Goal: Find specific page/section: Find specific page/section

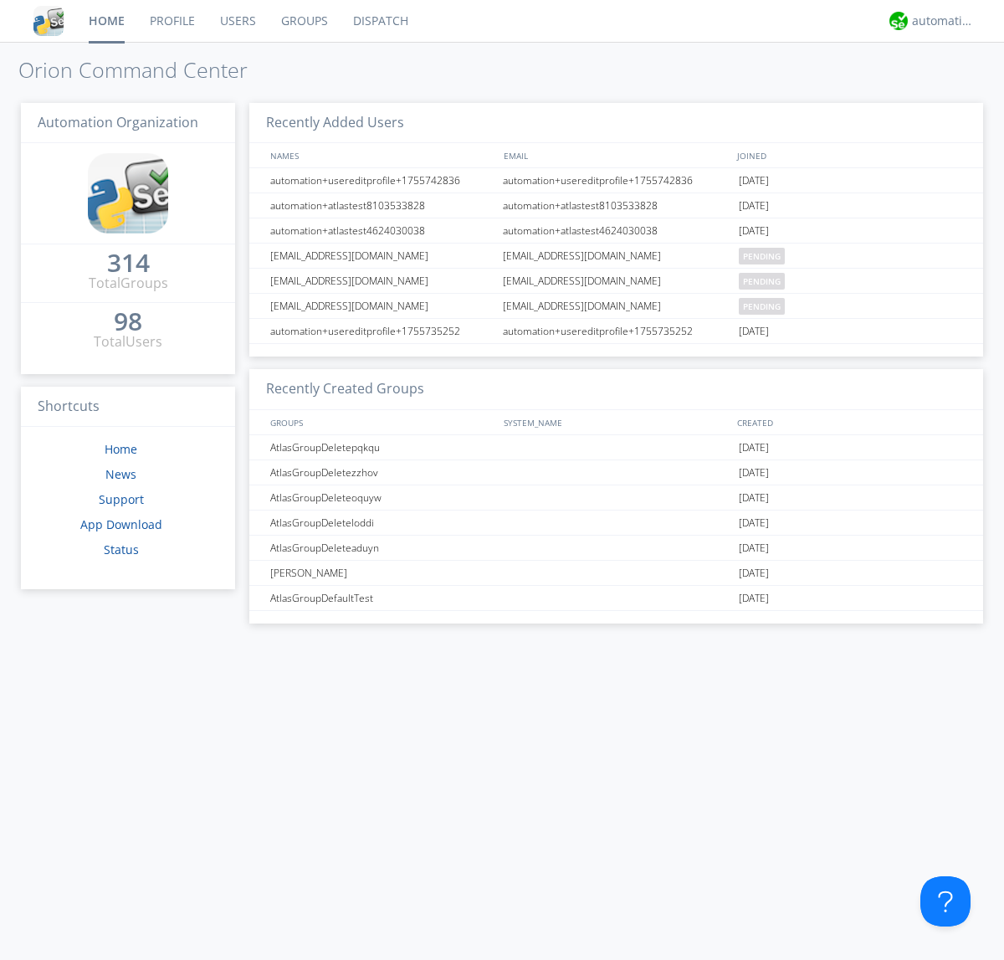
click at [303, 21] on link "Groups" at bounding box center [305, 21] width 72 height 42
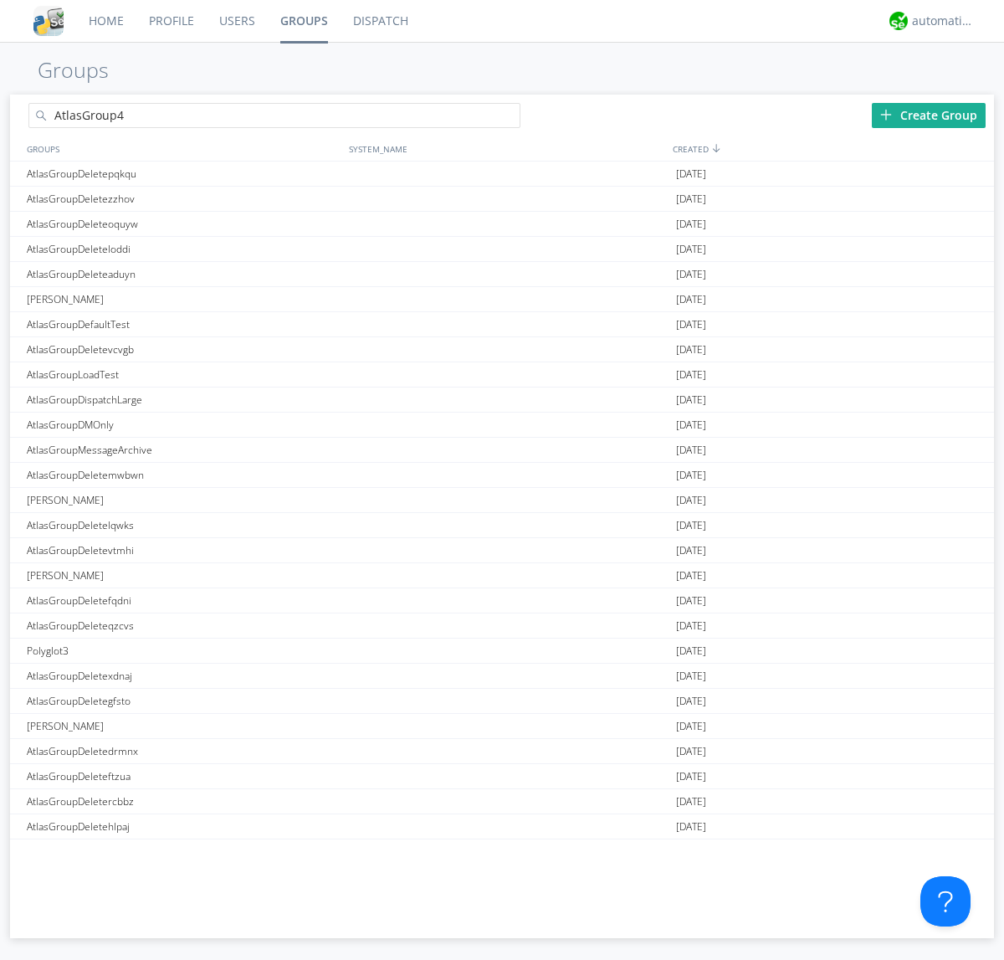
type input "AtlasGroup4"
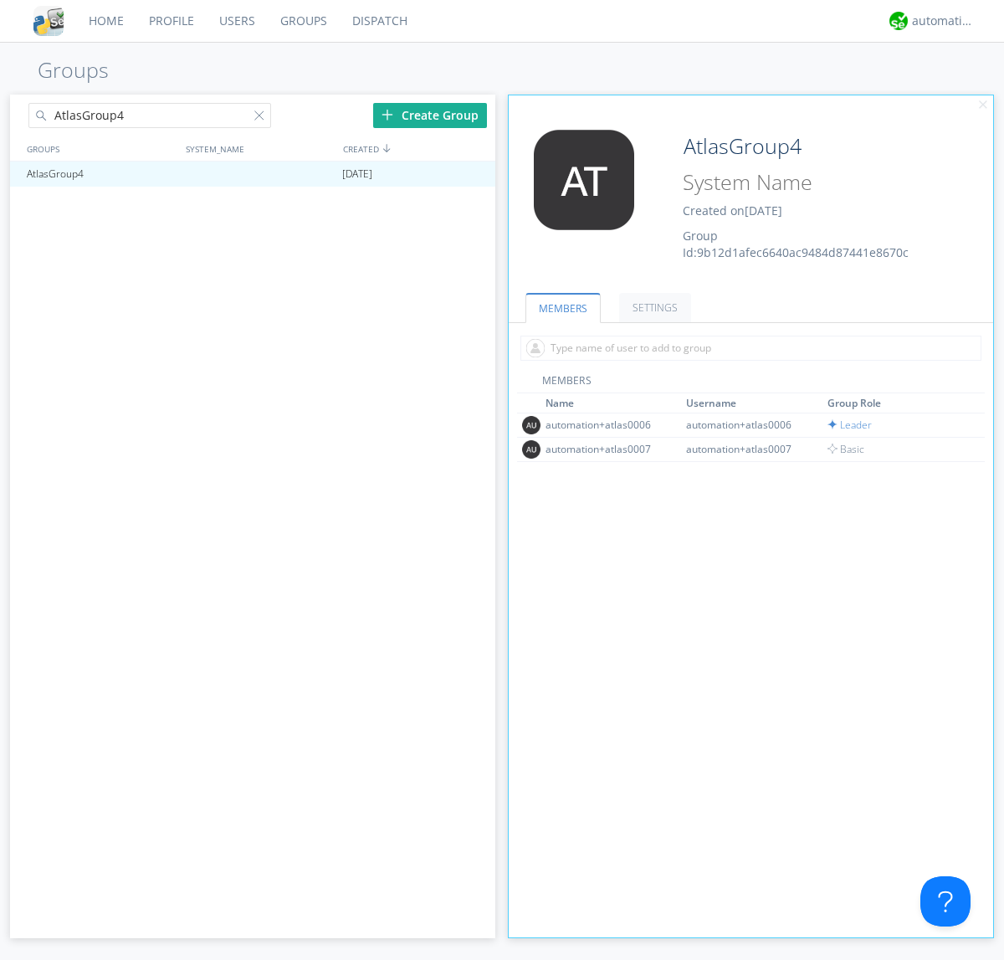
click at [653, 307] on link "SETTINGS" at bounding box center [655, 307] width 72 height 29
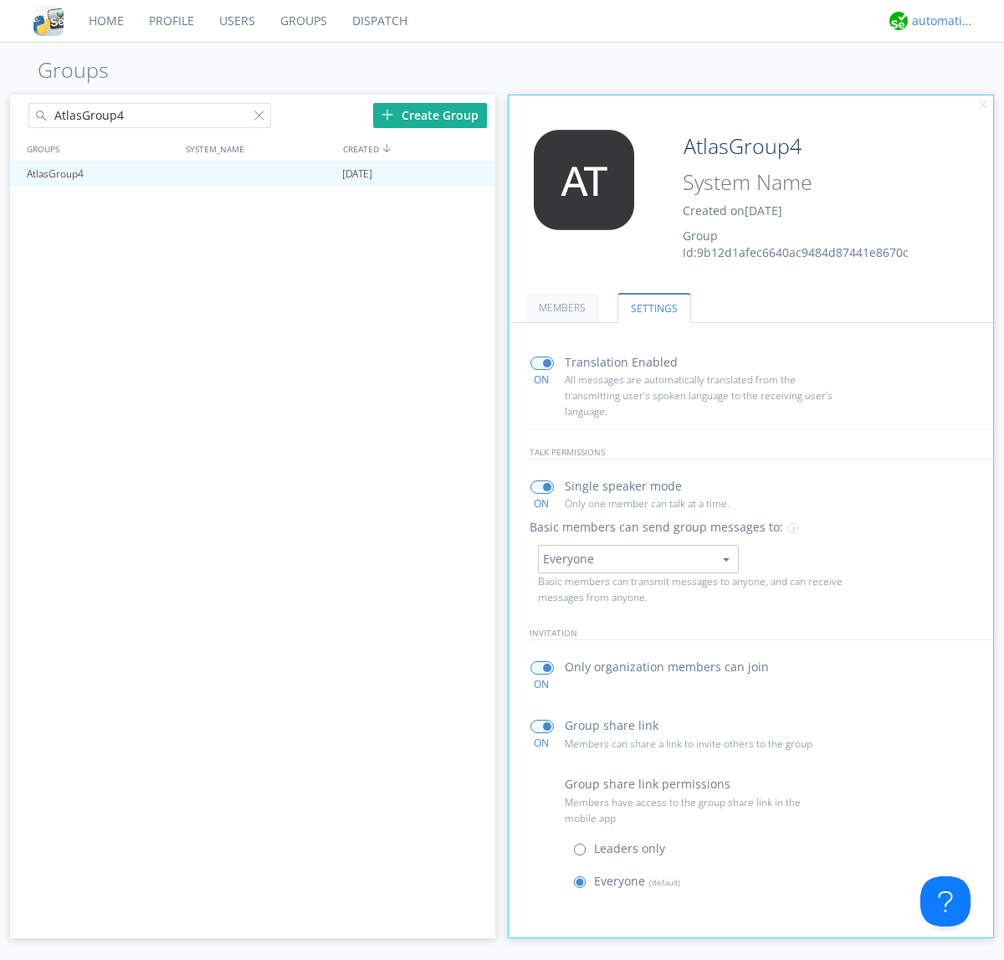
click at [939, 21] on div "automation+atlas" at bounding box center [943, 21] width 63 height 17
